Goal: Navigation & Orientation: Find specific page/section

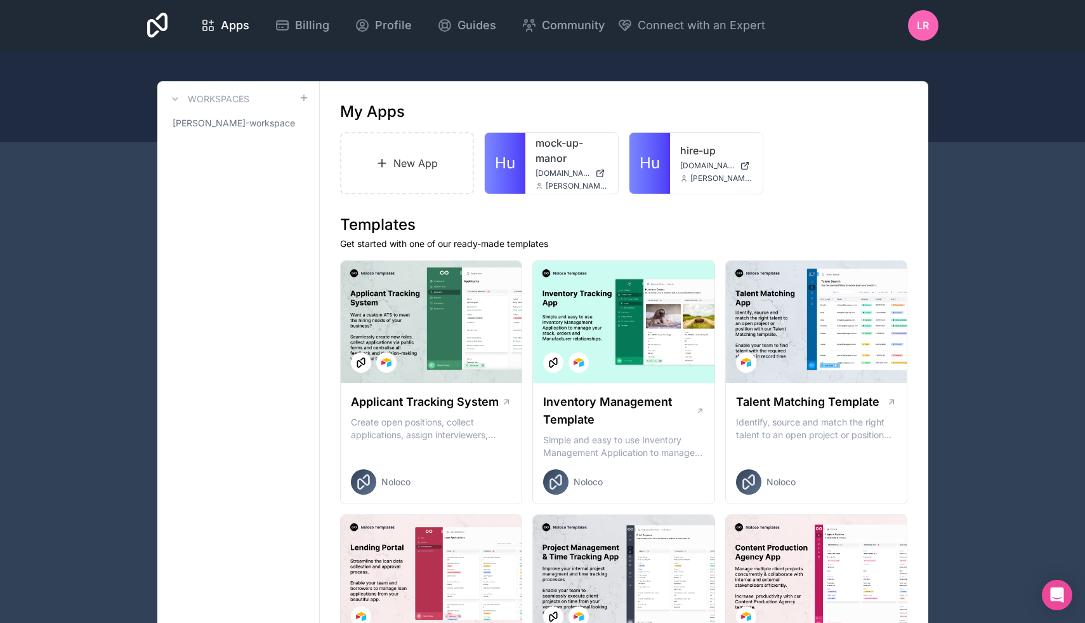
click at [545, 161] on link "mock-up-manor" at bounding box center [572, 150] width 72 height 30
click at [707, 166] on span "[DOMAIN_NAME]" at bounding box center [707, 166] width 55 height 10
click at [298, 22] on span "Billing" at bounding box center [312, 26] width 34 height 18
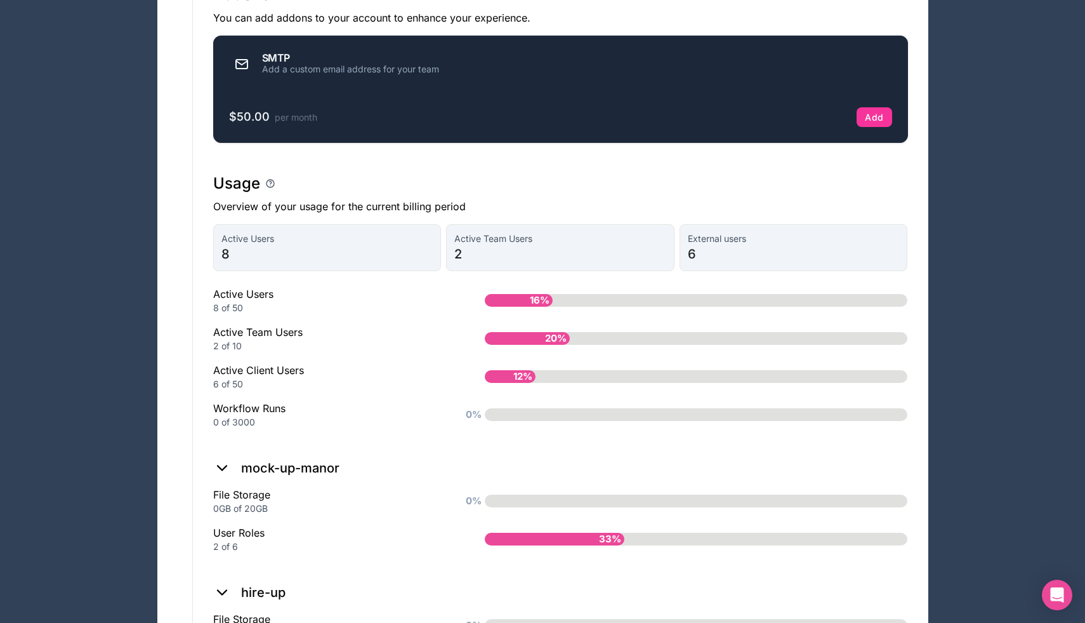
scroll to position [786, 0]
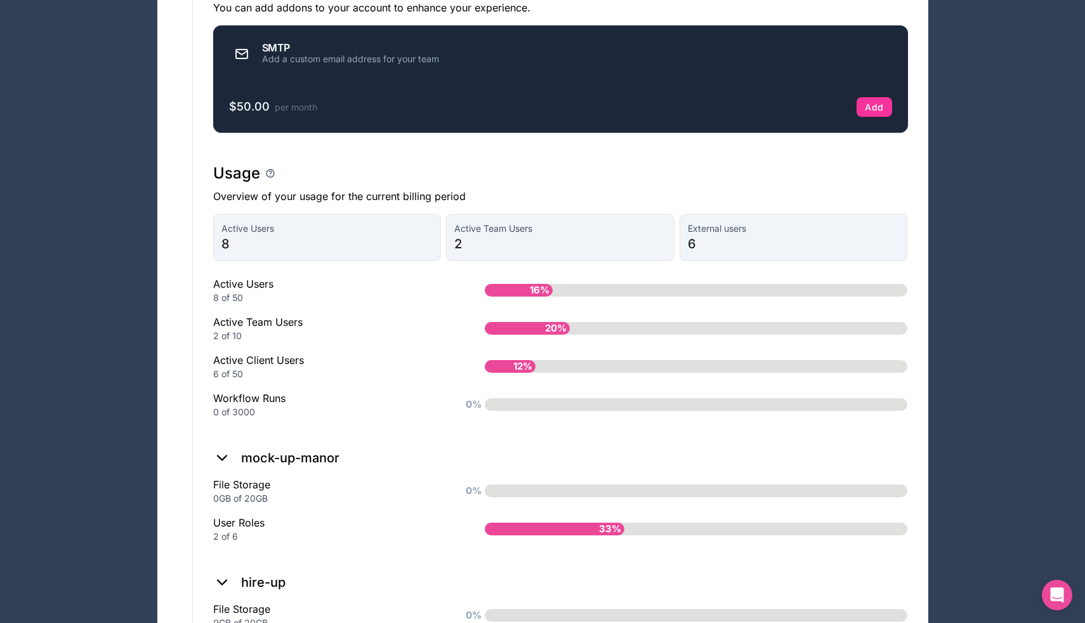
click at [538, 253] on span "2" at bounding box center [560, 244] width 212 height 18
click at [743, 249] on span "6" at bounding box center [794, 244] width 212 height 18
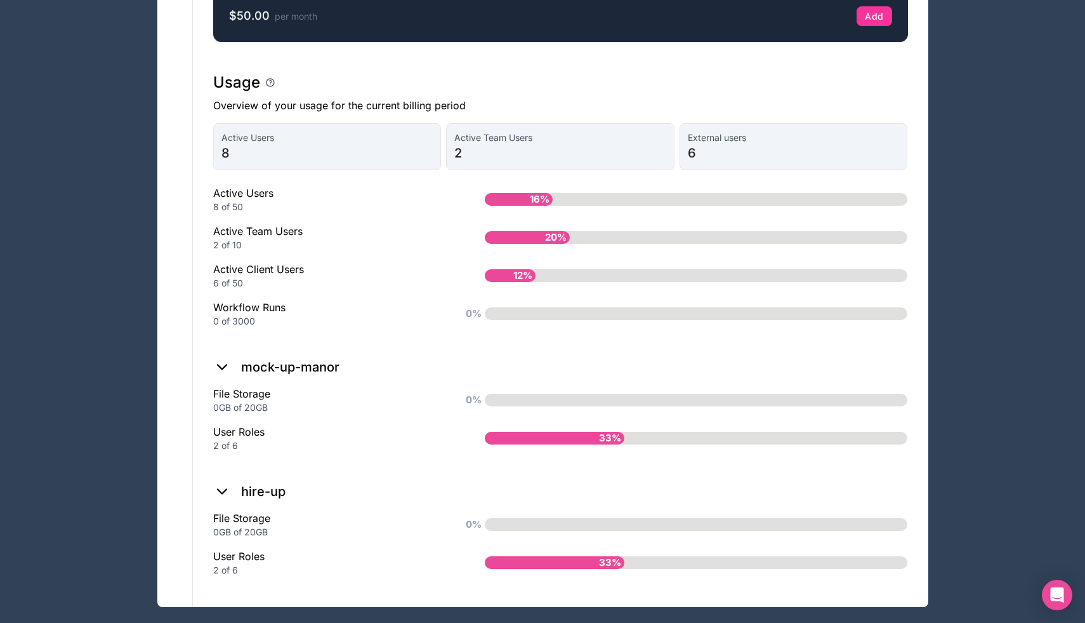
scroll to position [904, 0]
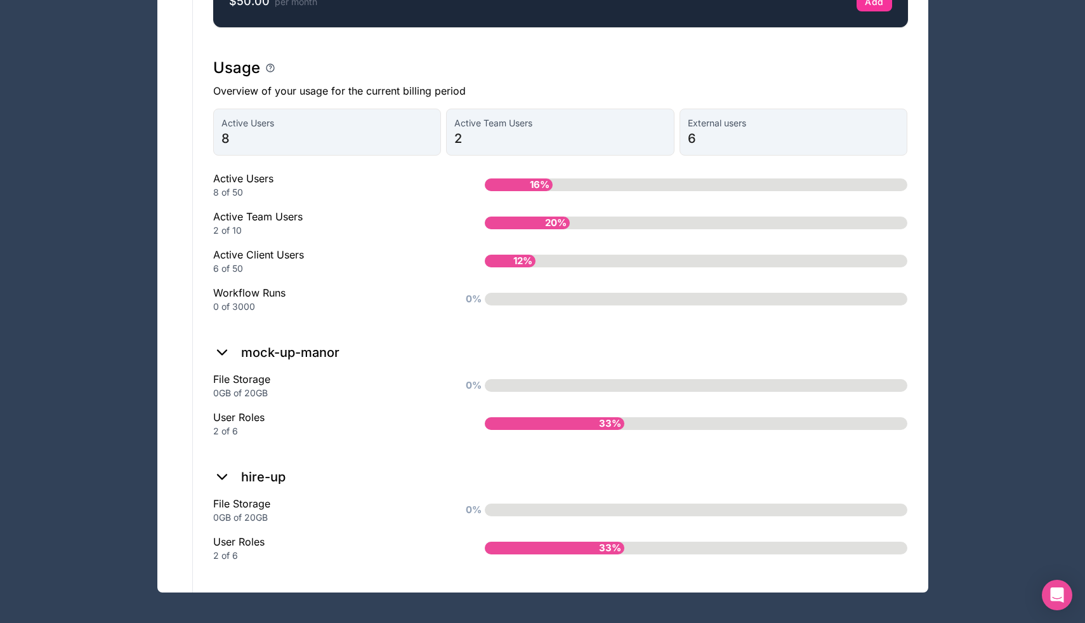
click at [224, 350] on icon at bounding box center [222, 352] width 18 height 18
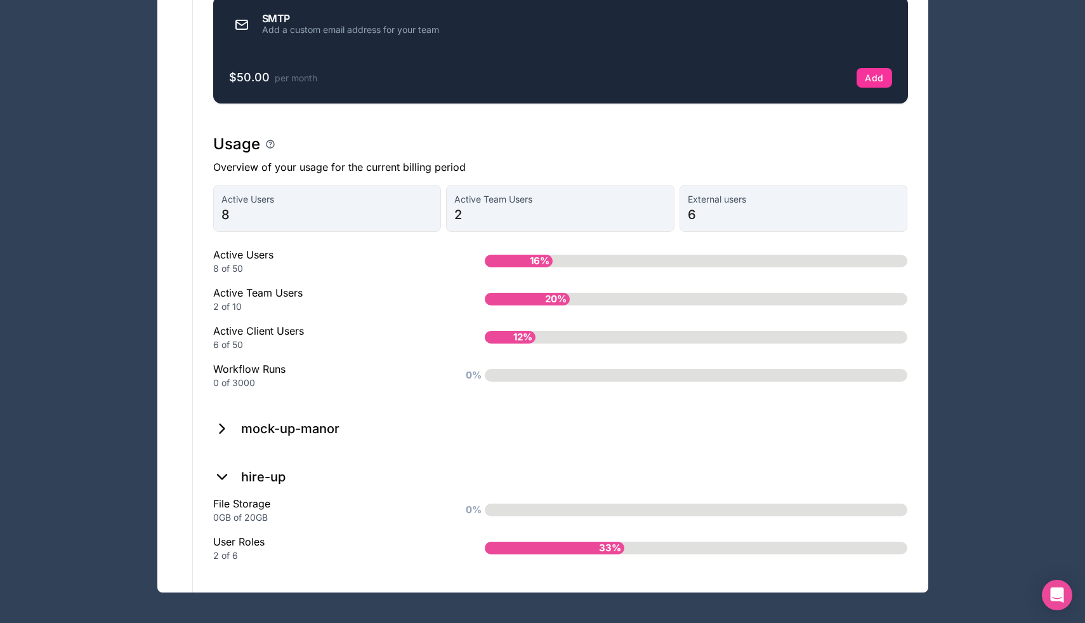
scroll to position [828, 0]
click at [220, 428] on icon at bounding box center [222, 429] width 18 height 18
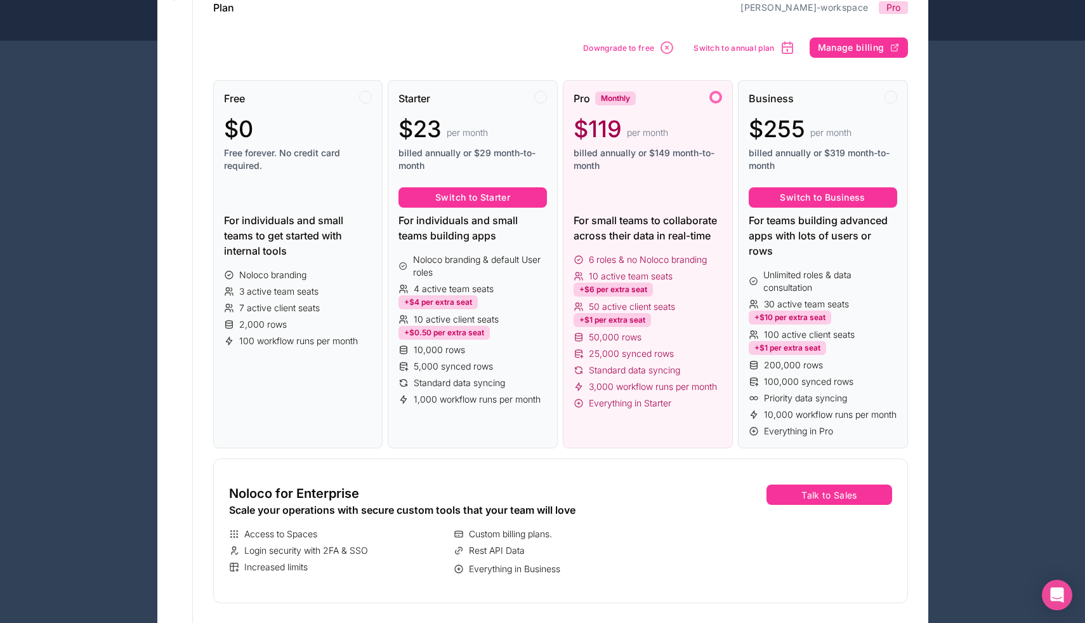
scroll to position [0, 0]
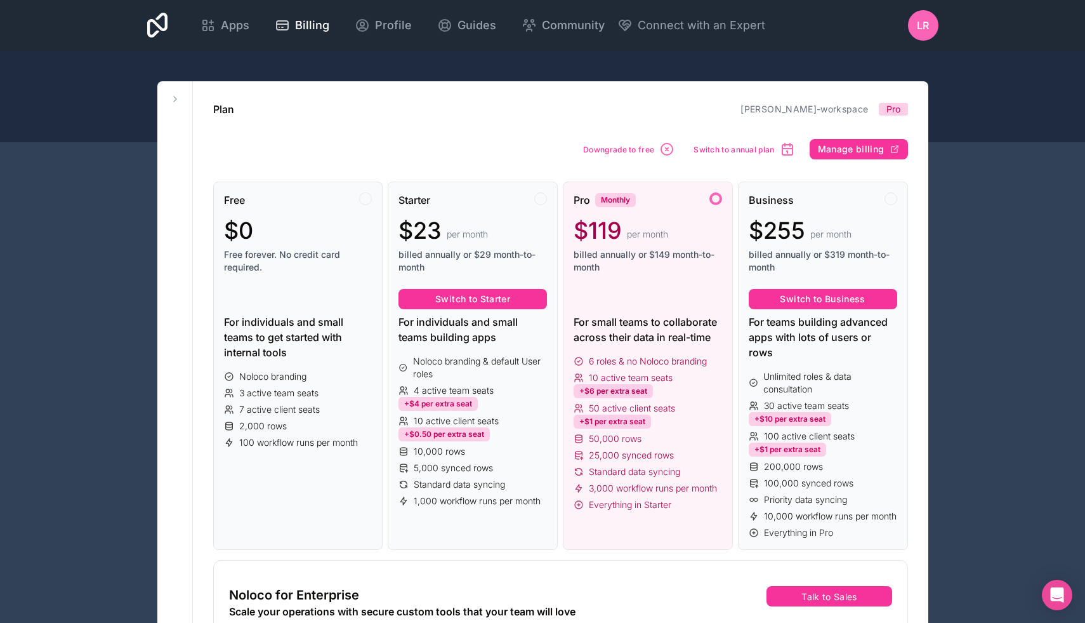
click at [147, 33] on icon at bounding box center [157, 25] width 21 height 25
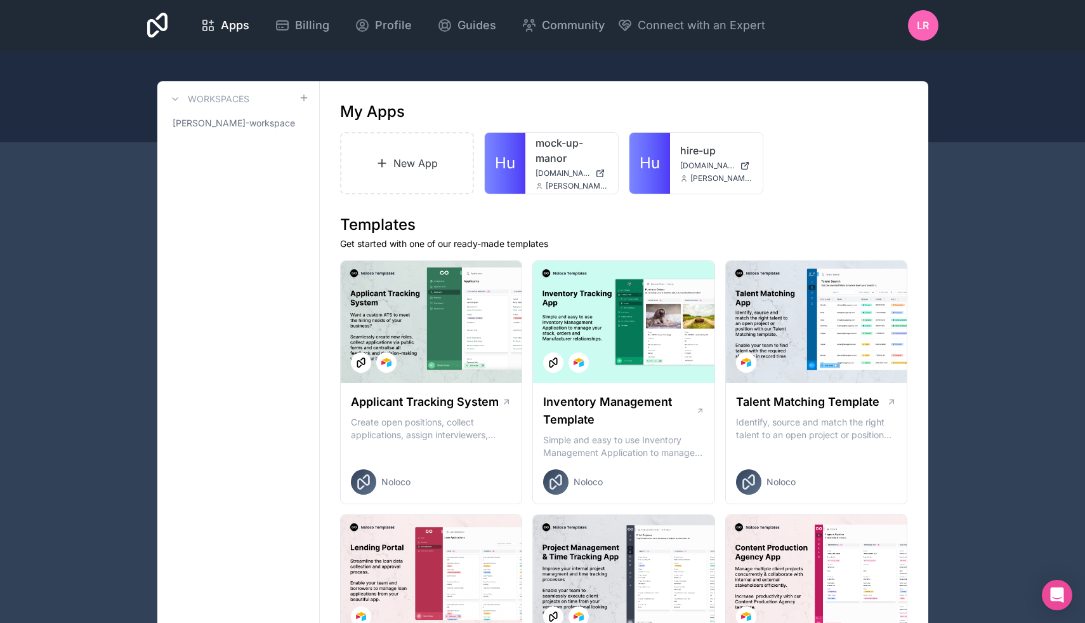
click at [153, 25] on icon at bounding box center [157, 25] width 21 height 30
click at [666, 175] on link "Hu" at bounding box center [650, 163] width 41 height 61
